Goal: Navigation & Orientation: Find specific page/section

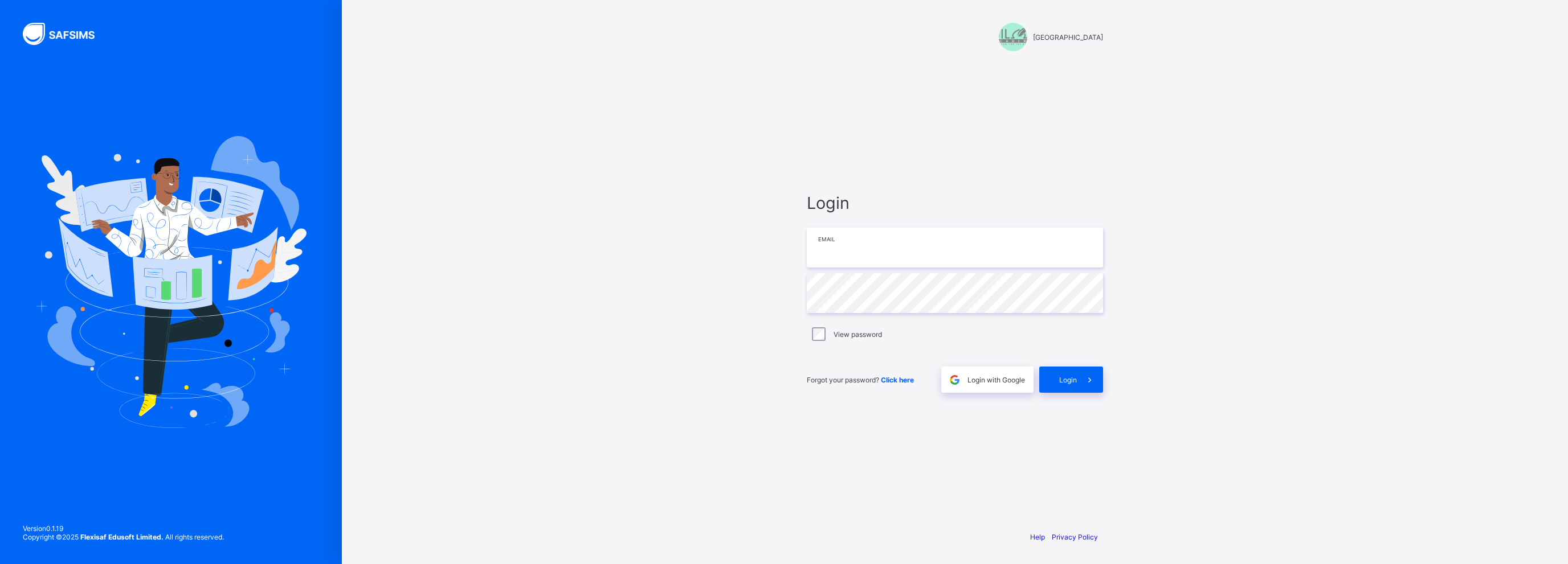
type input "**********"
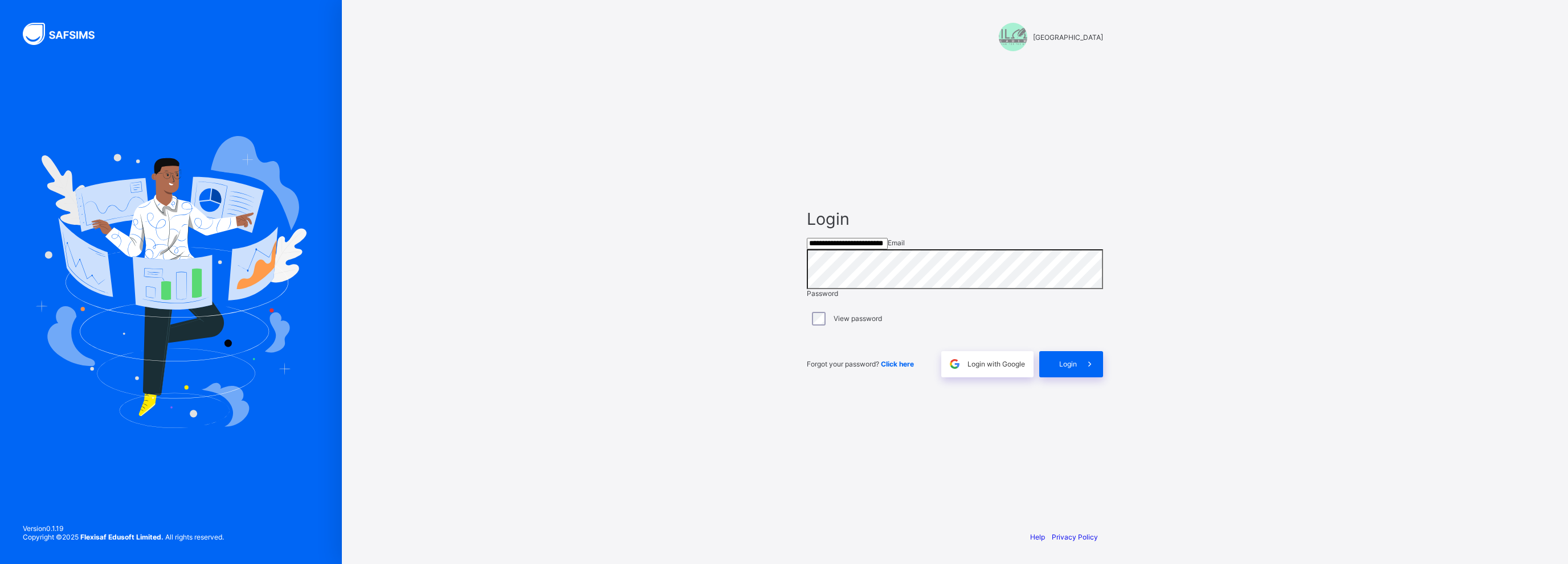
click at [842, 323] on label "View password" at bounding box center [857, 318] width 49 height 8
click at [1078, 377] on span at bounding box center [1090, 364] width 26 height 26
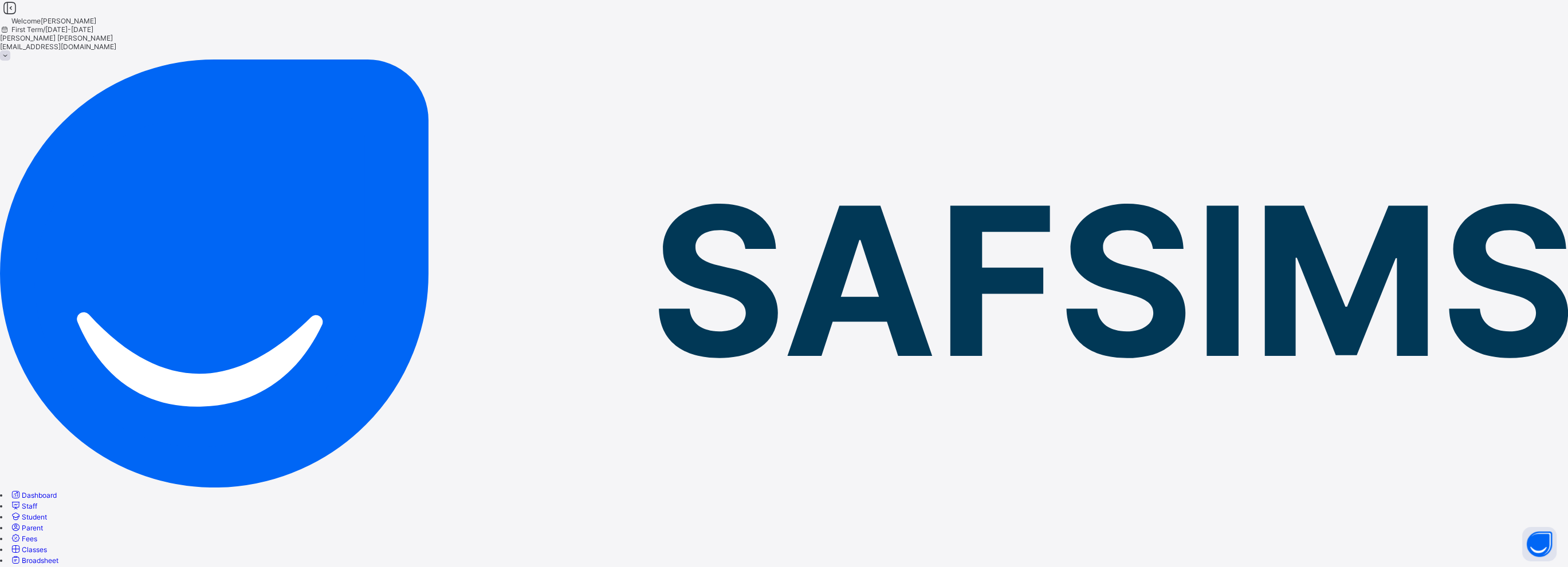
click at [37, 502] on span "Staff" at bounding box center [29, 506] width 16 height 8
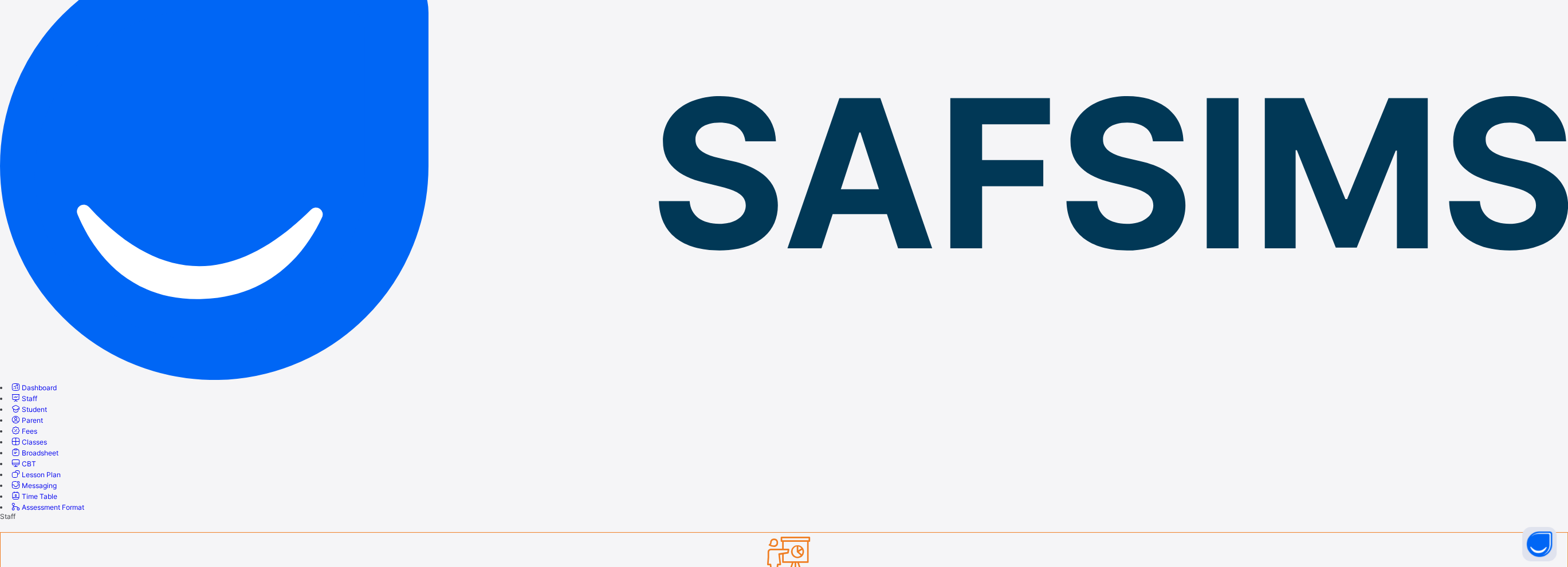
scroll to position [115, 0]
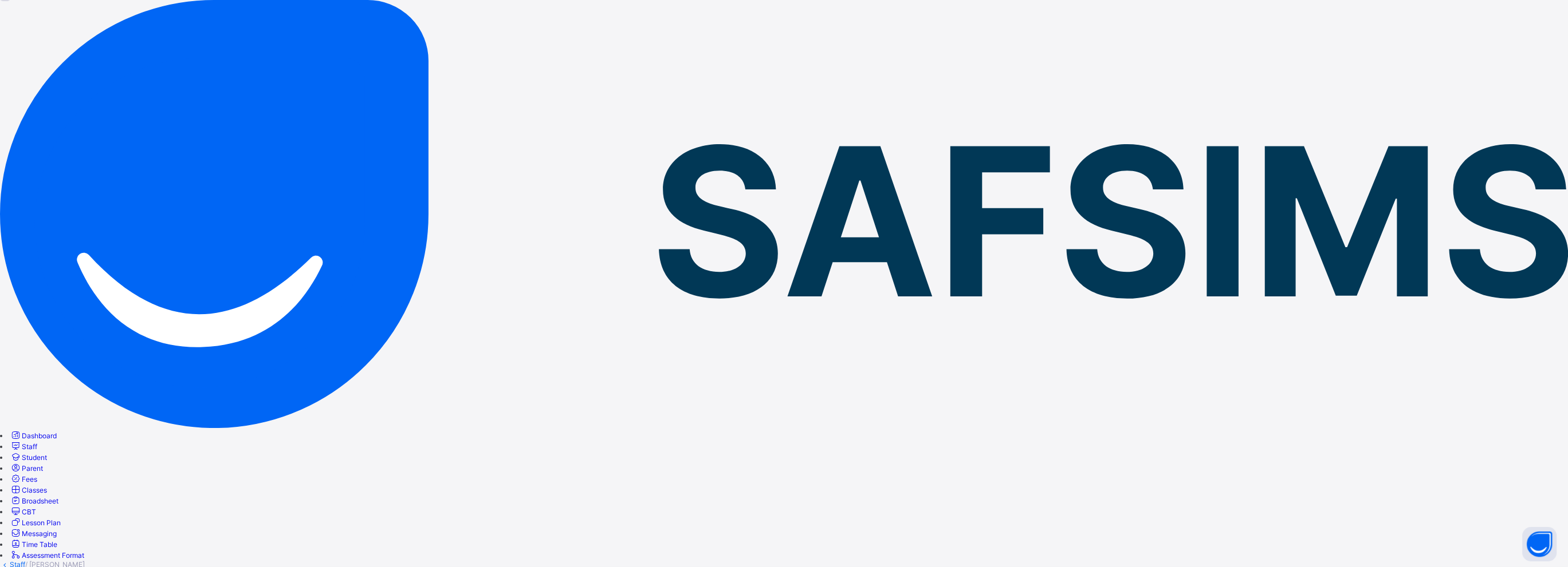
scroll to position [62, 0]
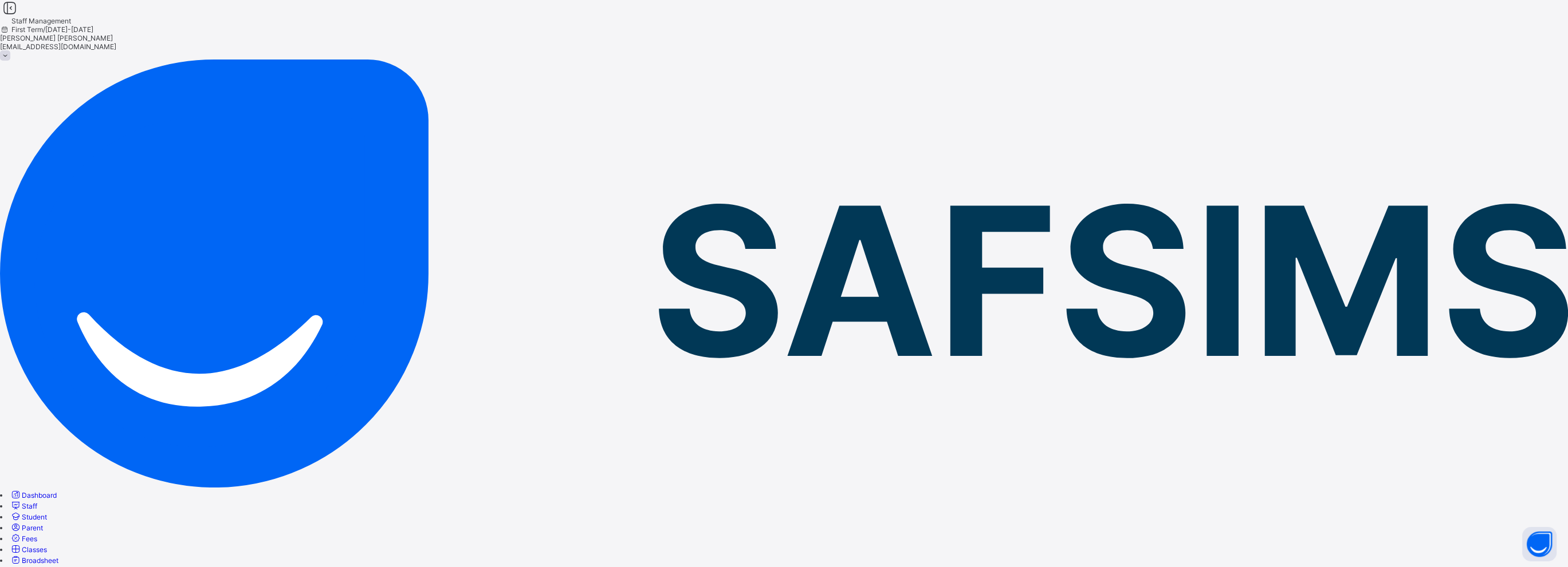
click at [59, 556] on span "Broadsheet" at bounding box center [40, 560] width 36 height 8
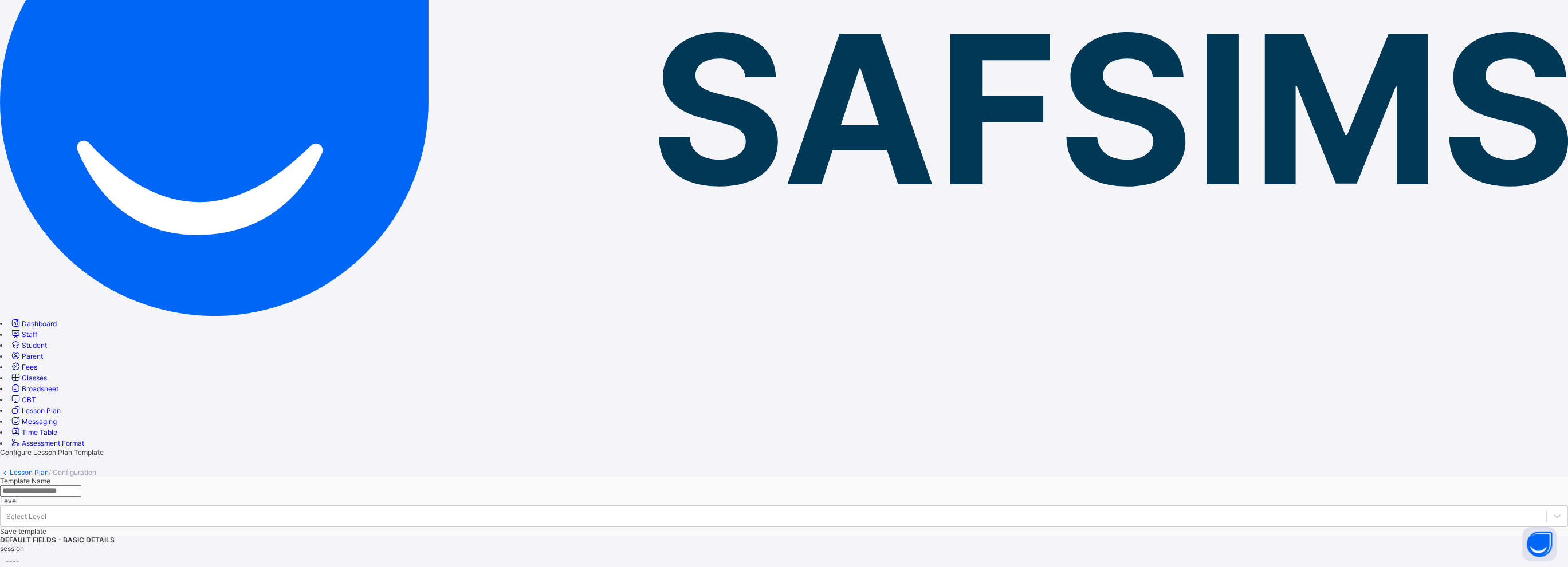
scroll to position [181, 0]
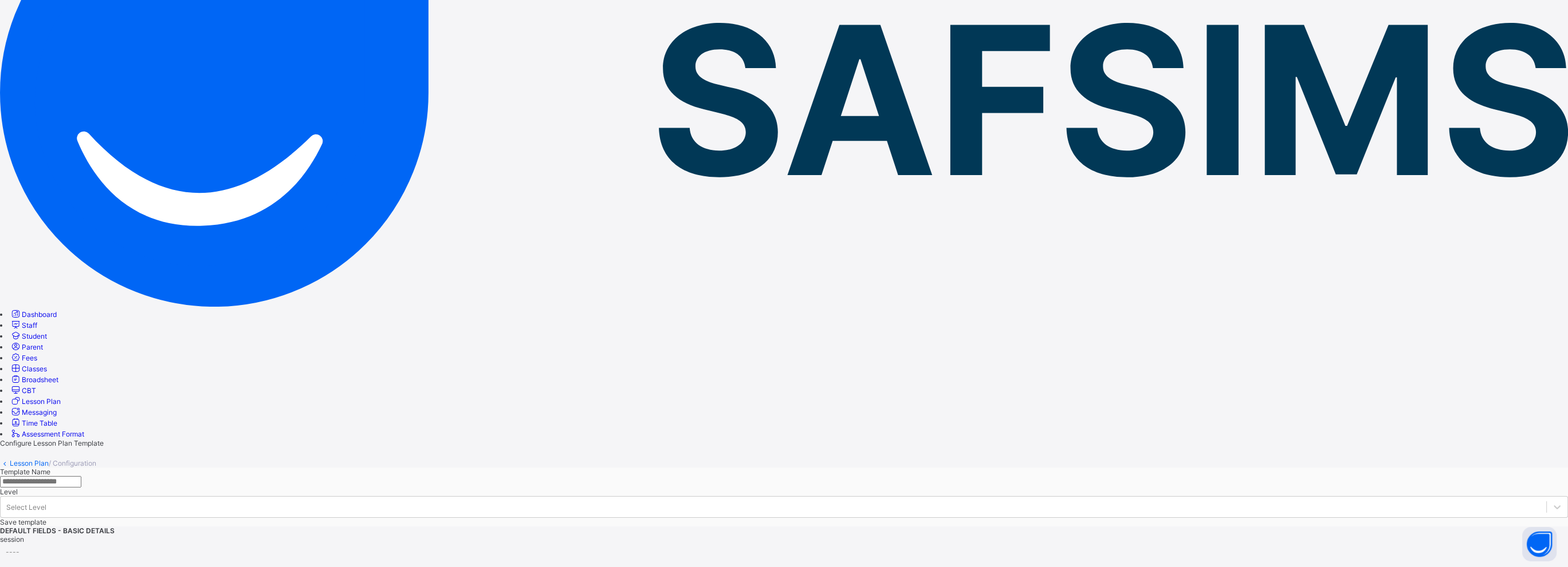
scroll to position [0, 0]
click at [36, 387] on span "CBT" at bounding box center [28, 391] width 14 height 8
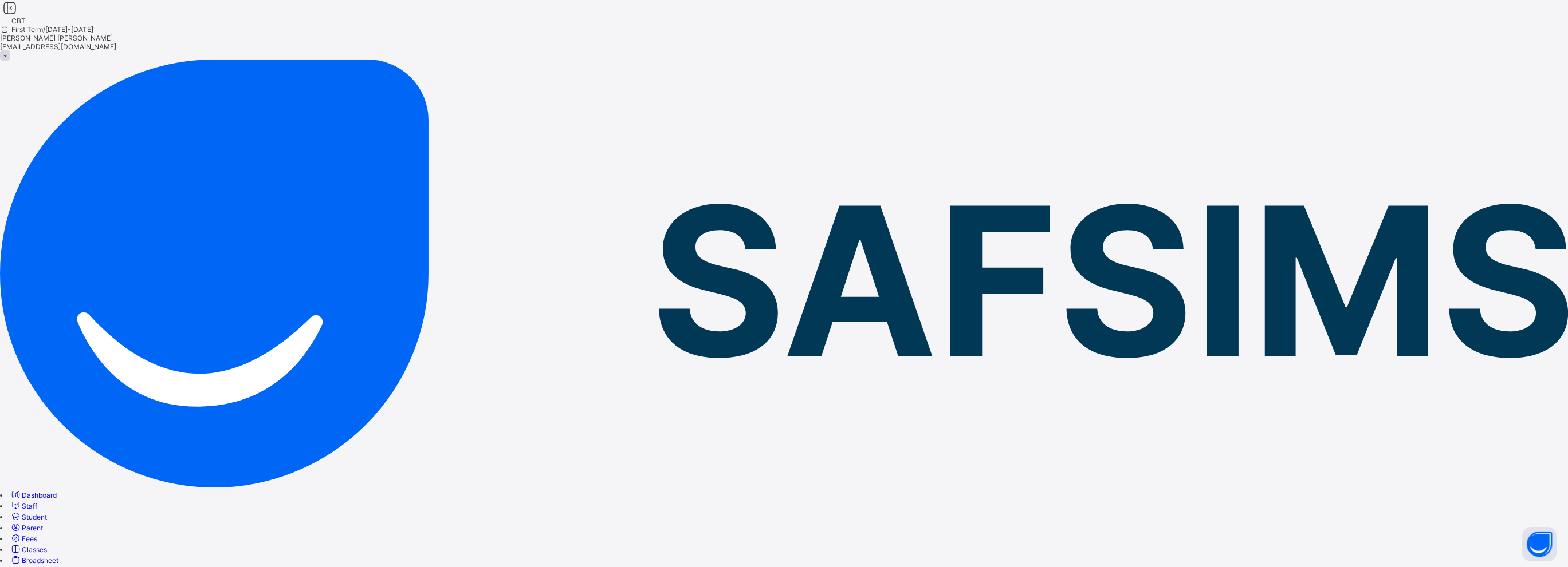
click at [59, 556] on span "Broadsheet" at bounding box center [40, 560] width 36 height 8
click at [47, 546] on span "Classes" at bounding box center [34, 550] width 25 height 8
click at [37, 535] on span "Fees" at bounding box center [29, 539] width 16 height 8
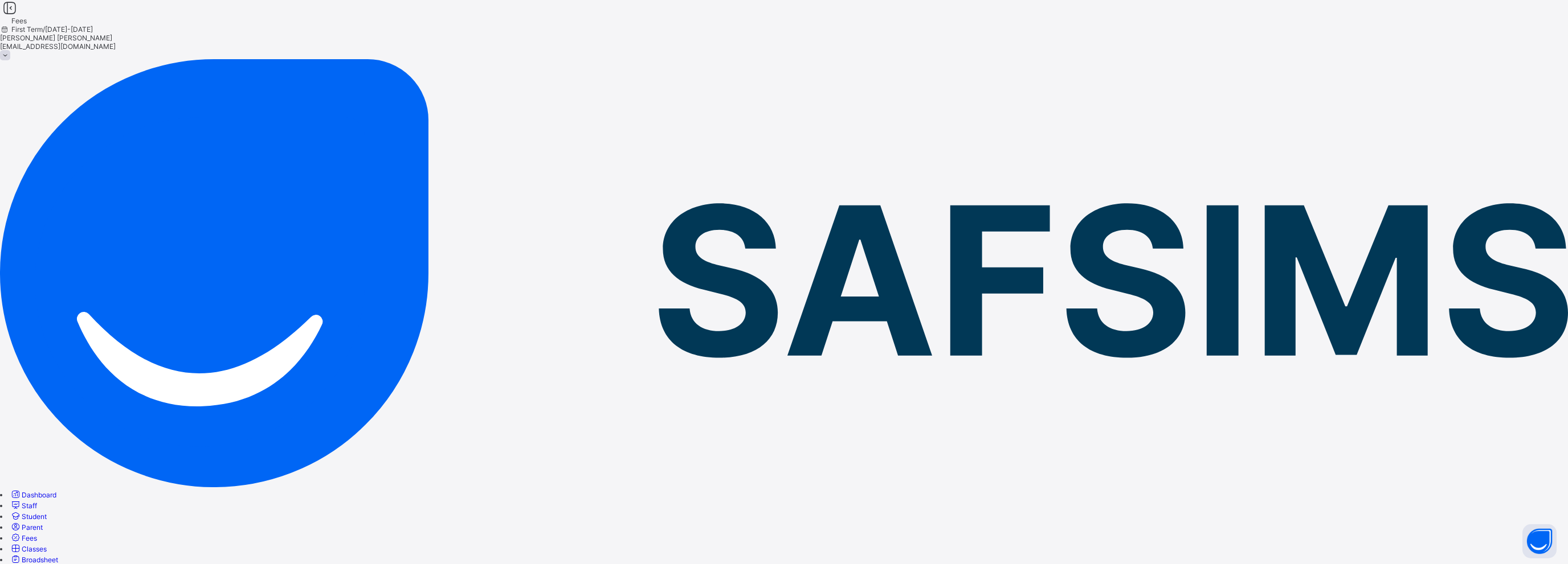
select select "****"
select select "*"
click at [43, 524] on span "Parent" at bounding box center [32, 528] width 21 height 8
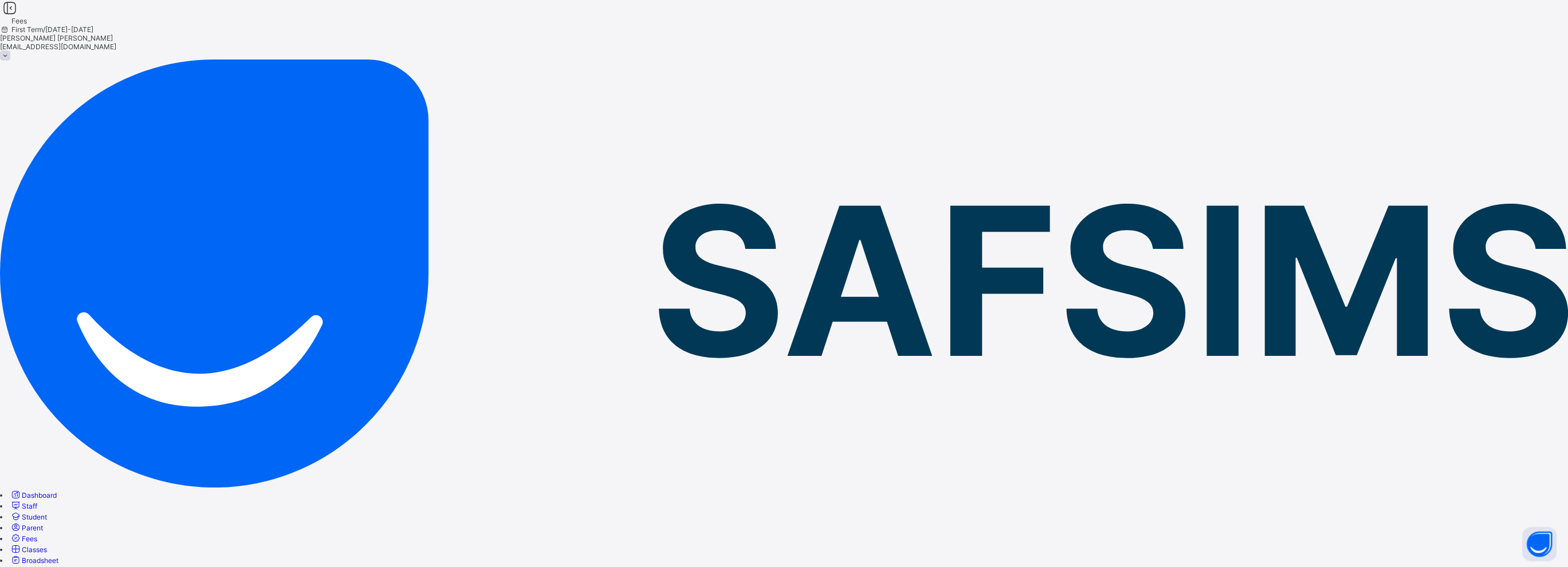
click at [47, 513] on span "Student" at bounding box center [34, 517] width 25 height 8
click at [37, 502] on span "Staff" at bounding box center [29, 506] width 16 height 8
click at [57, 491] on span "Dashboard" at bounding box center [39, 495] width 35 height 8
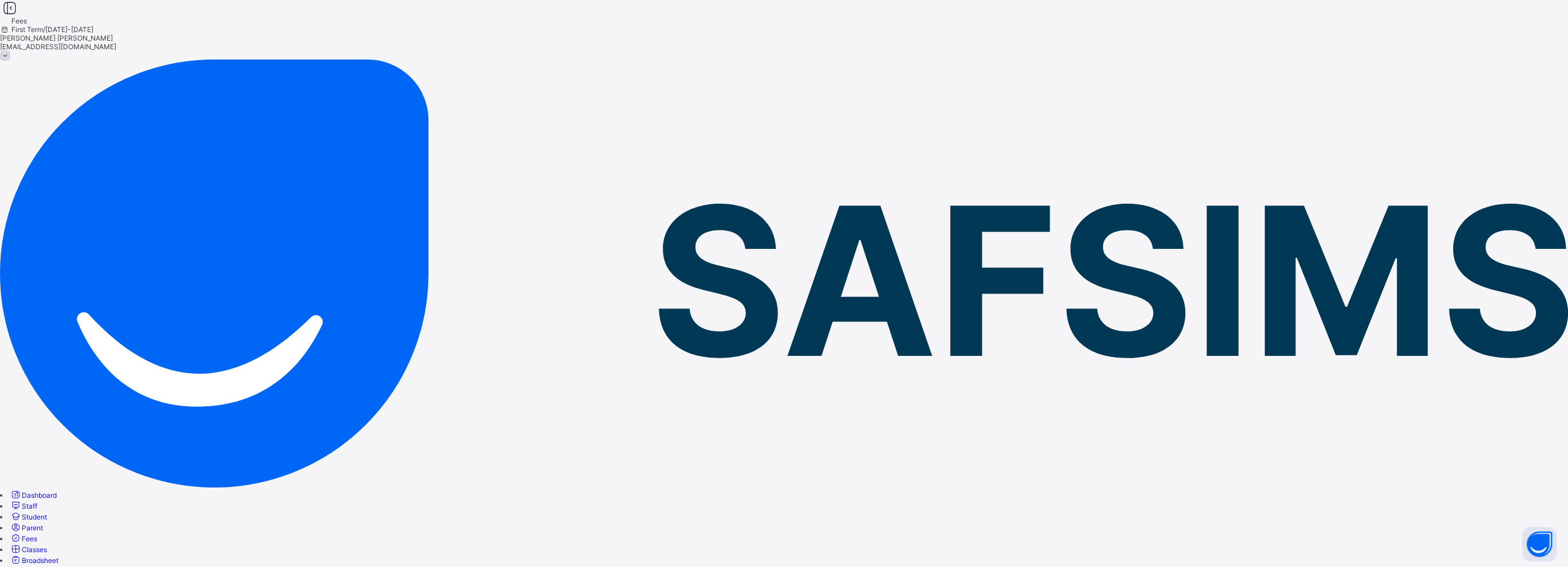
click at [37, 502] on link "Staff" at bounding box center [23, 506] width 27 height 8
click at [47, 513] on span "Student" at bounding box center [34, 517] width 25 height 8
click at [43, 524] on span "Parent" at bounding box center [32, 528] width 22 height 8
click at [47, 513] on link "Student" at bounding box center [28, 517] width 37 height 8
click at [37, 535] on span "Fees" at bounding box center [29, 539] width 16 height 8
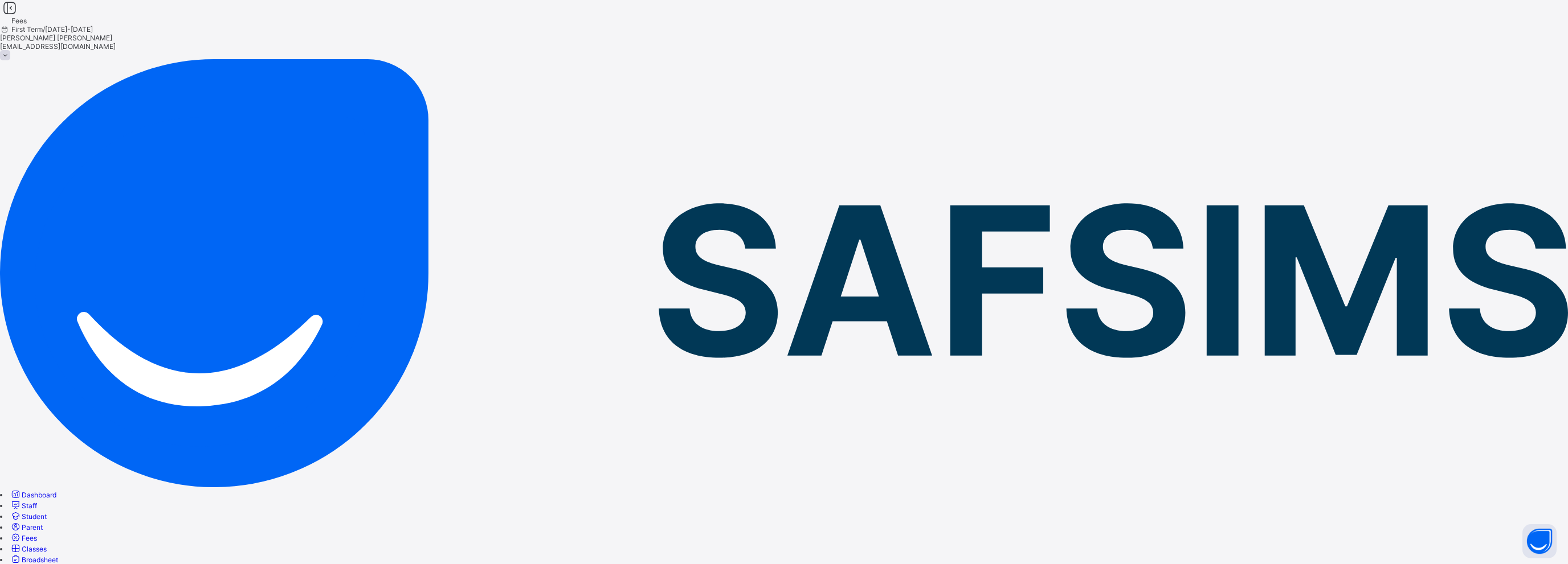
click at [47, 512] on span "Student" at bounding box center [34, 516] width 25 height 8
